Goal: Navigation & Orientation: Find specific page/section

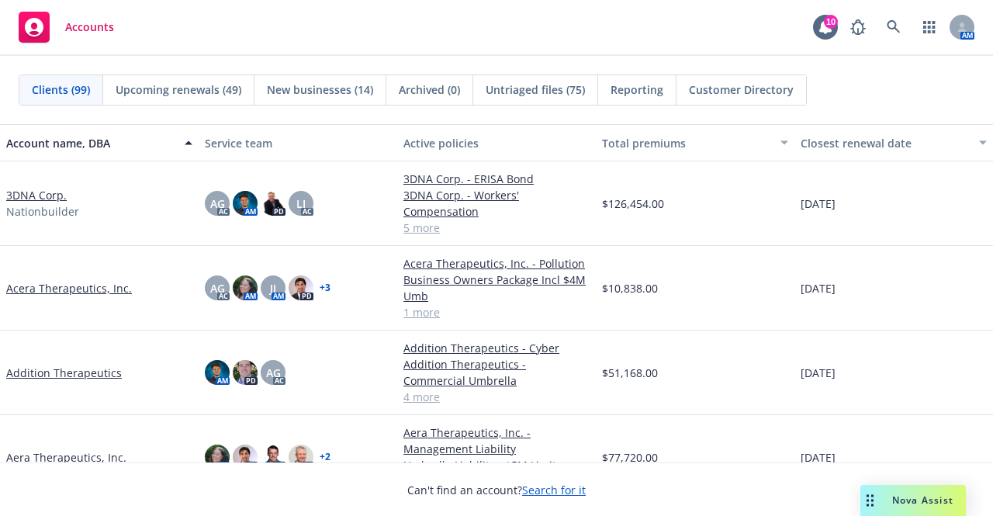
click at [55, 196] on link "3DNA Corp." at bounding box center [36, 195] width 61 height 16
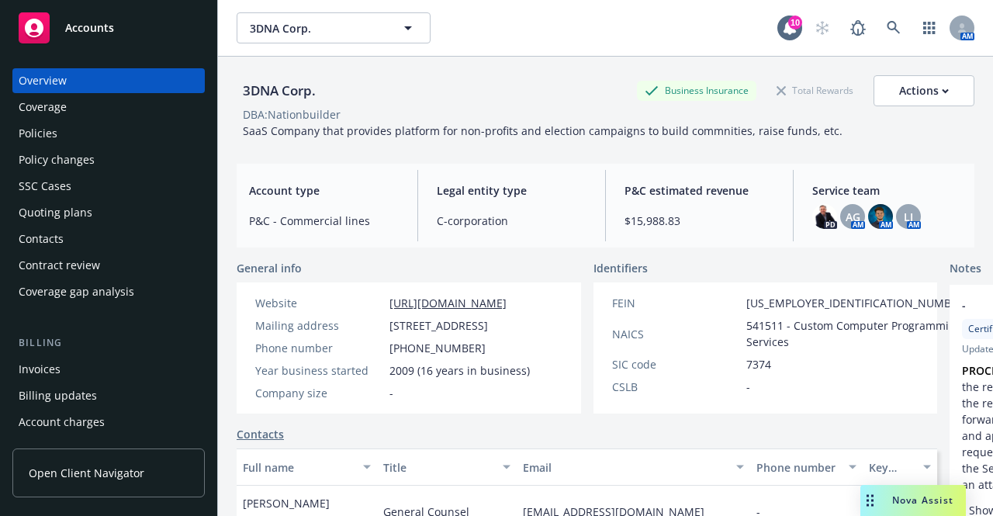
click at [98, 134] on div "Policies" at bounding box center [109, 133] width 180 height 25
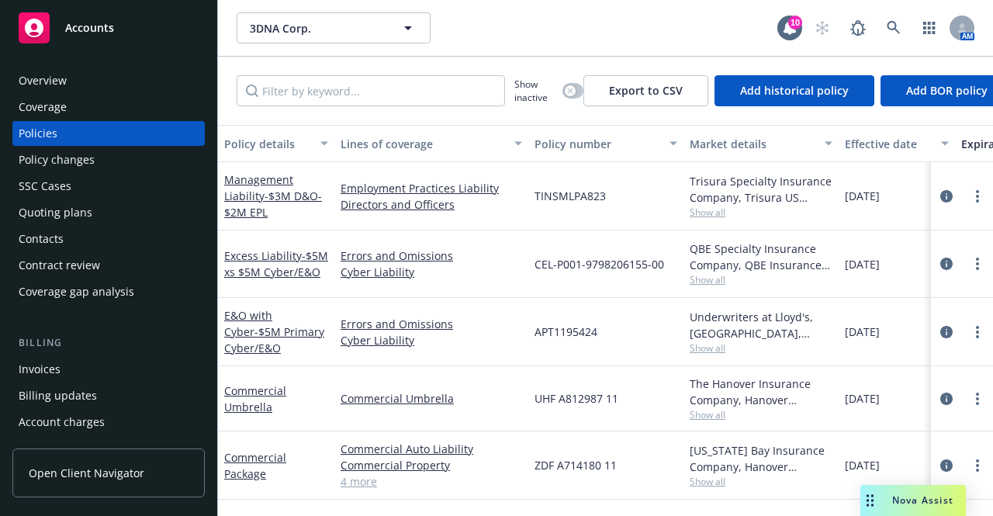
click at [87, 43] on div "Accounts" at bounding box center [109, 27] width 180 height 31
